Goal: Check status: Check status

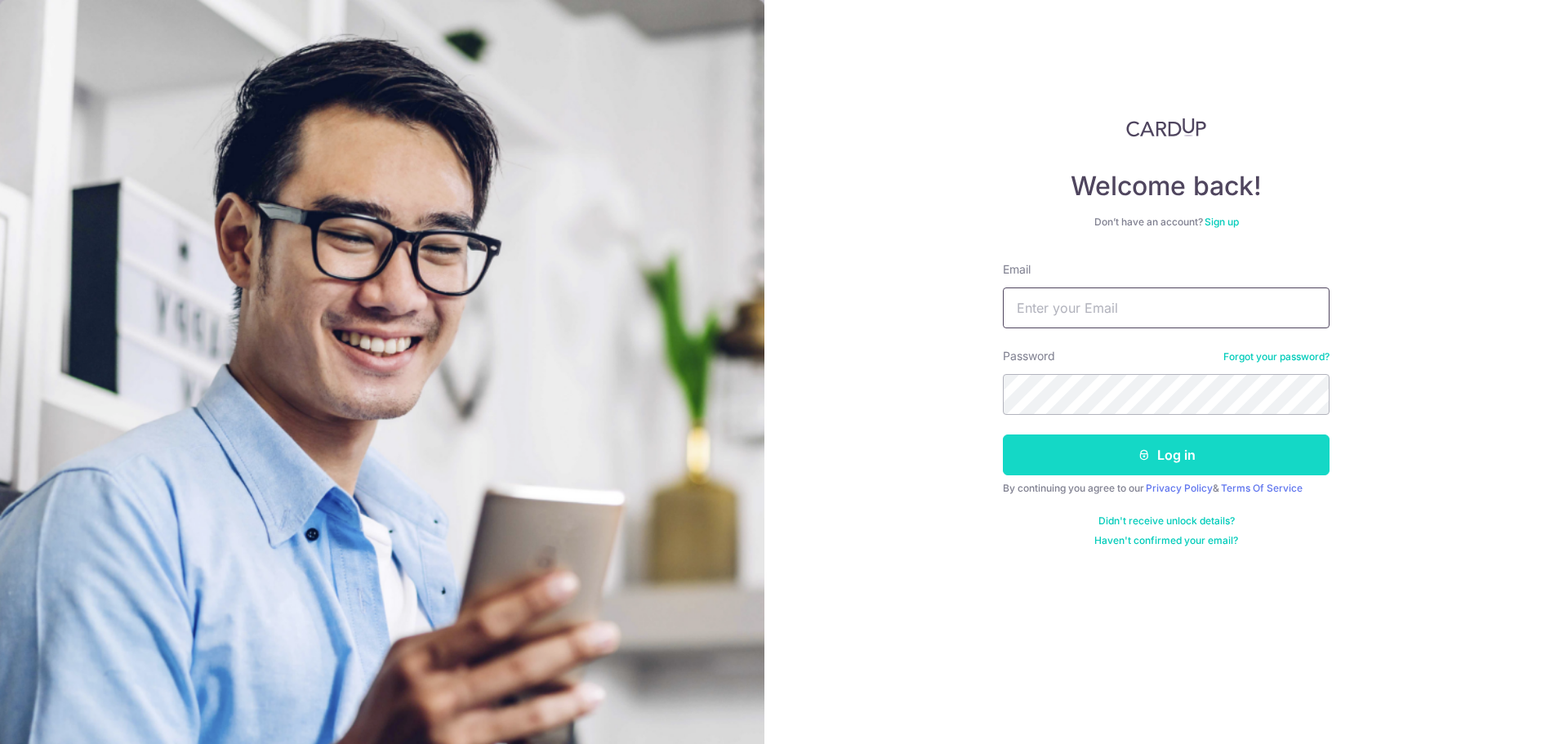
type input "[EMAIL_ADDRESS][DOMAIN_NAME]"
click at [1119, 465] on button "Log in" at bounding box center [1166, 454] width 326 height 41
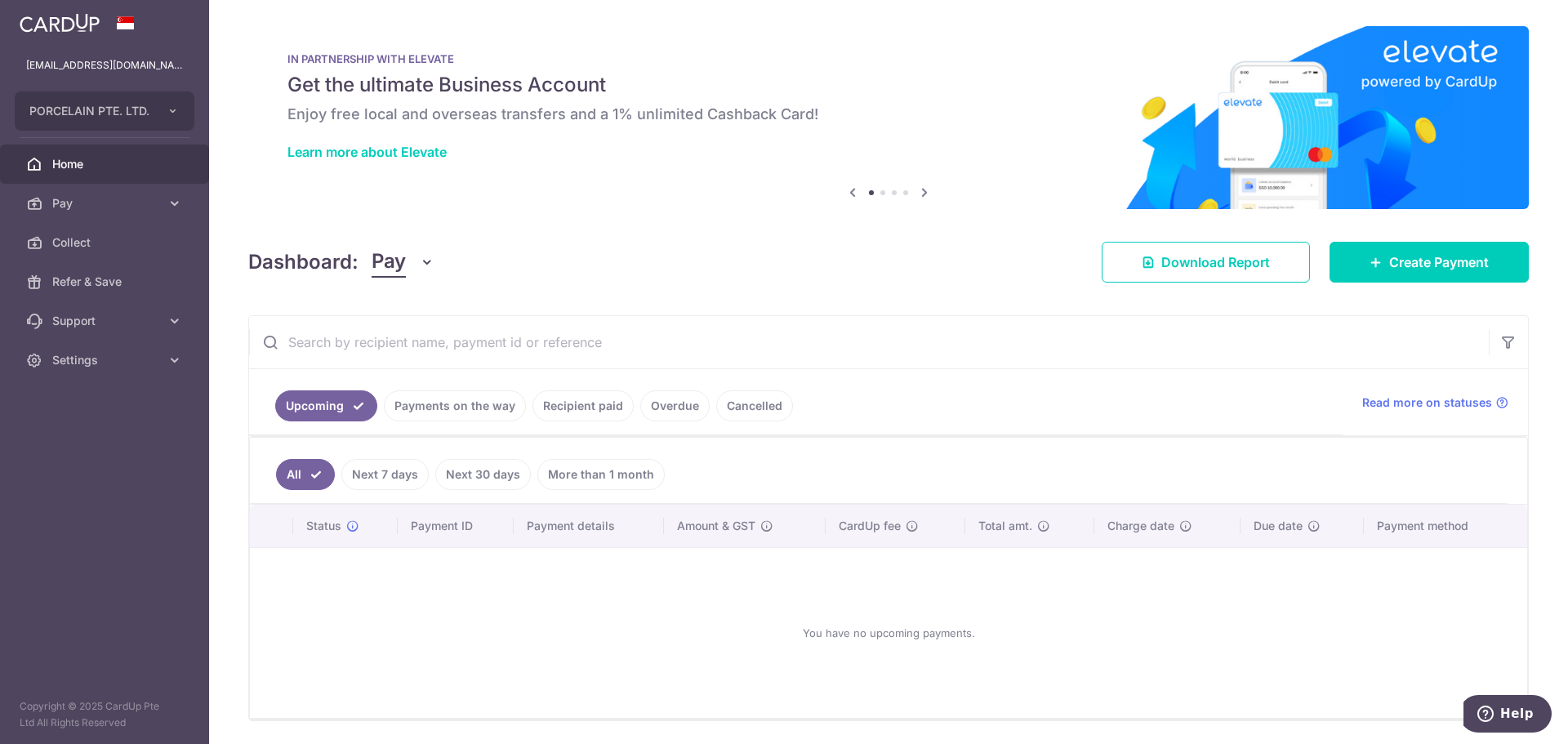
click at [466, 401] on link "Payments on the way" at bounding box center [455, 406] width 142 height 31
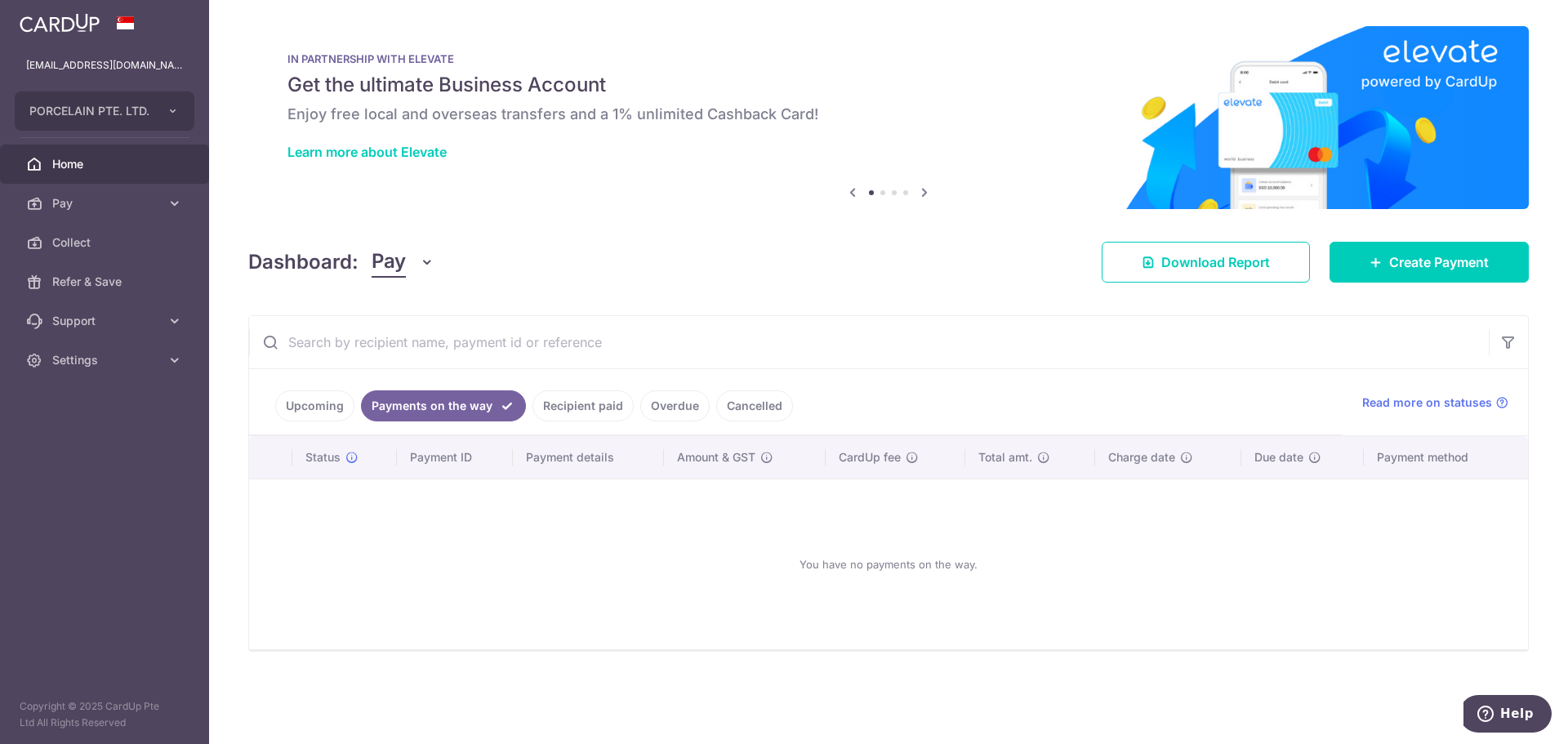
click at [582, 407] on link "Recipient paid" at bounding box center [582, 406] width 101 height 31
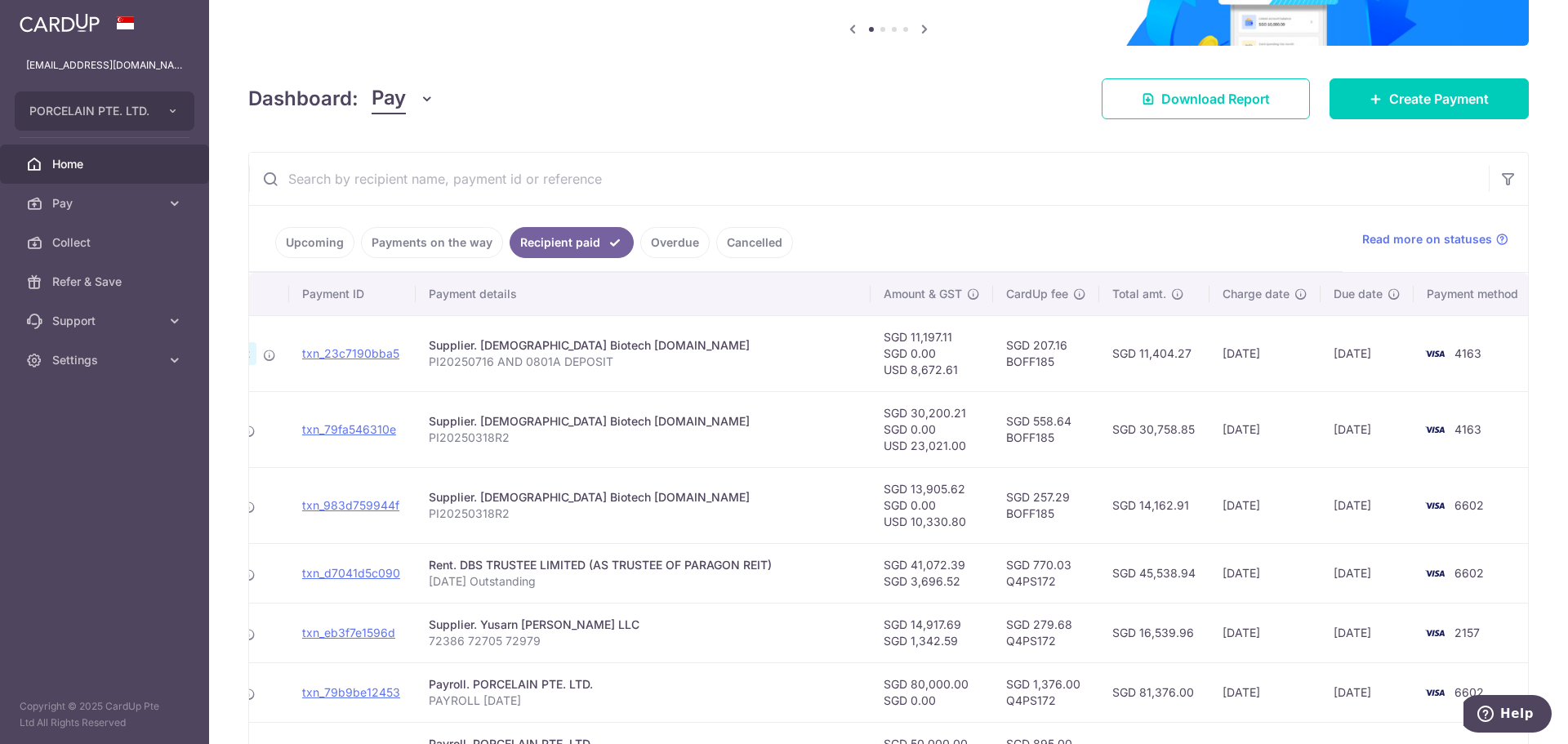
scroll to position [0, 156]
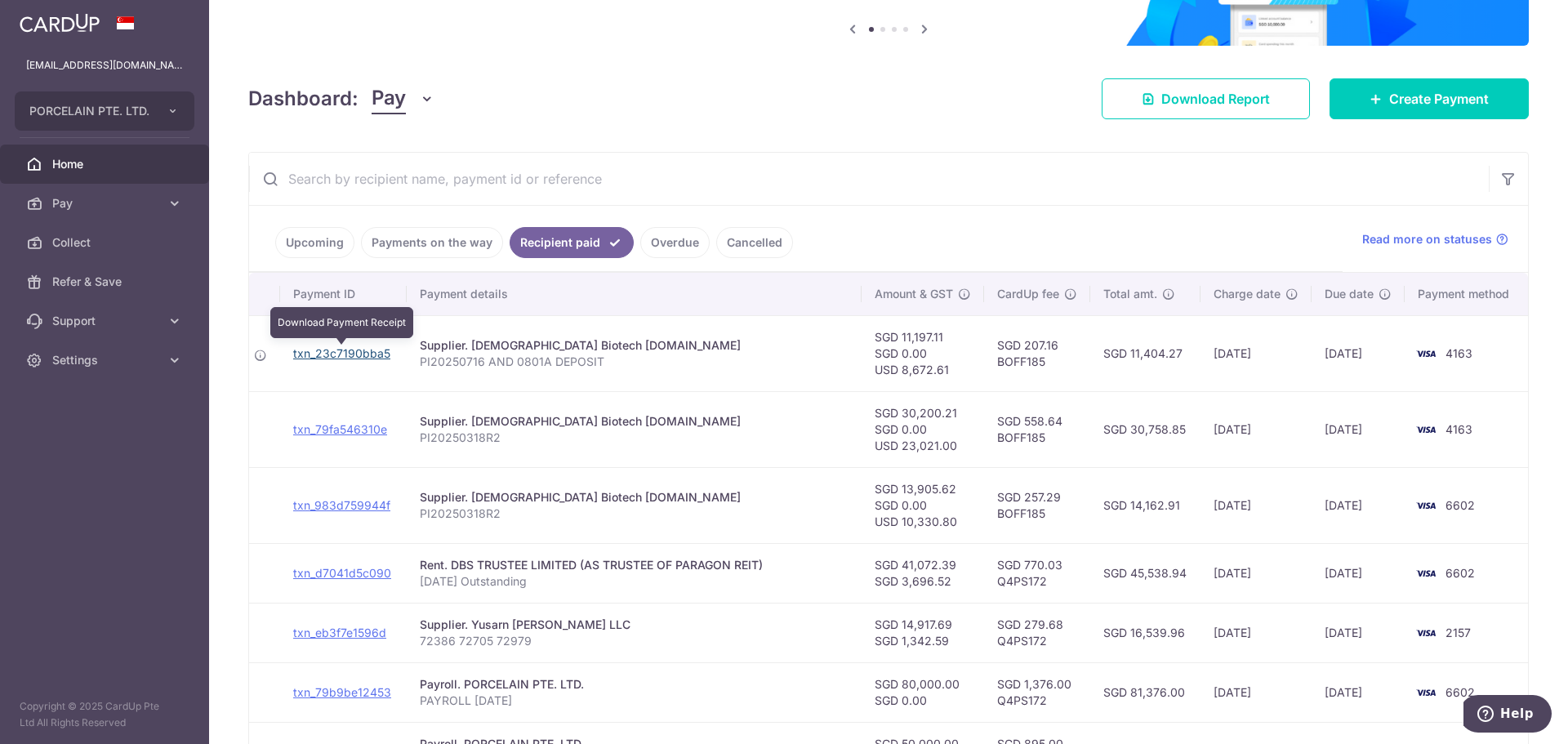
click at [335, 350] on link "txn_23c7190bba5" at bounding box center [342, 353] width 97 height 14
